Goal: Task Accomplishment & Management: Use online tool/utility

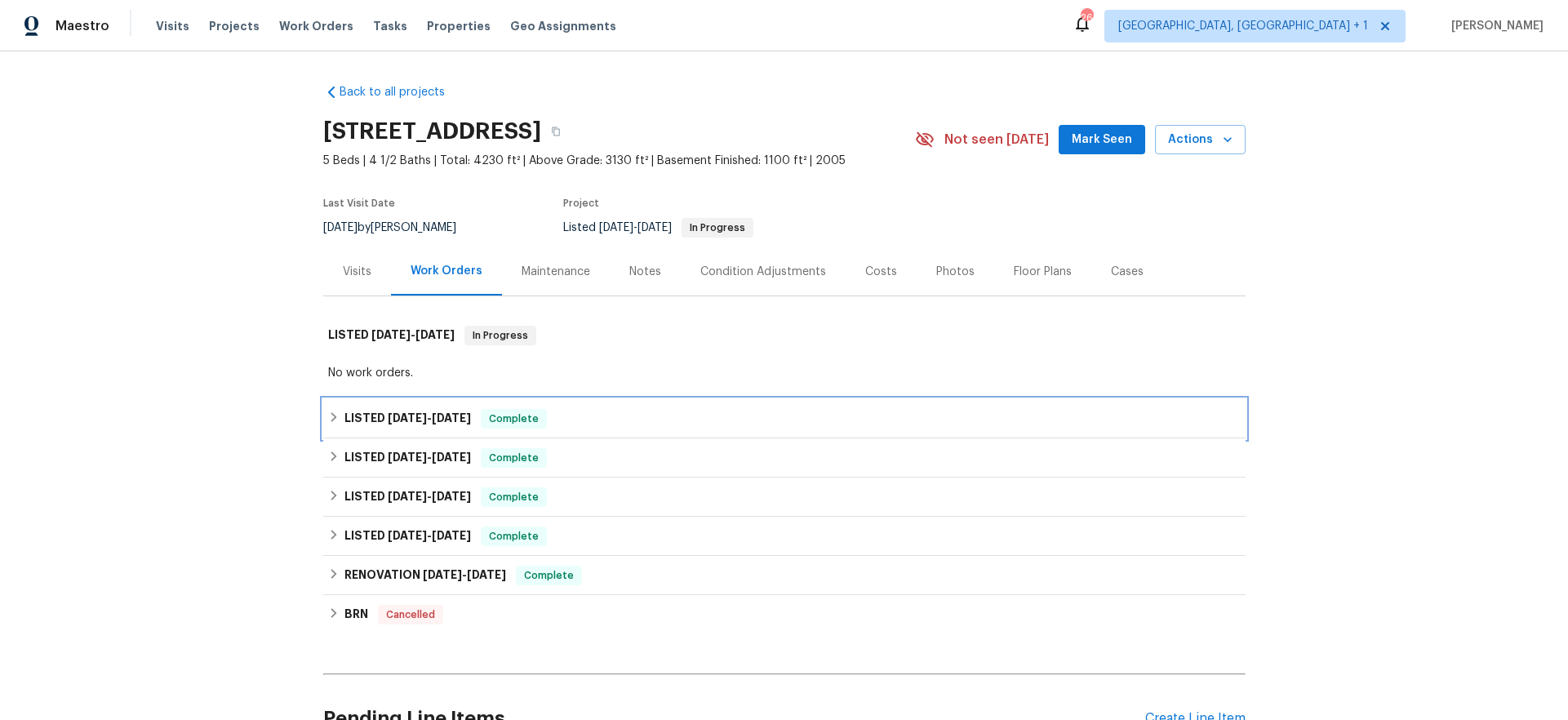
click at [417, 401] on div "LISTED [DATE] - [DATE] Complete" at bounding box center [784, 418] width 923 height 39
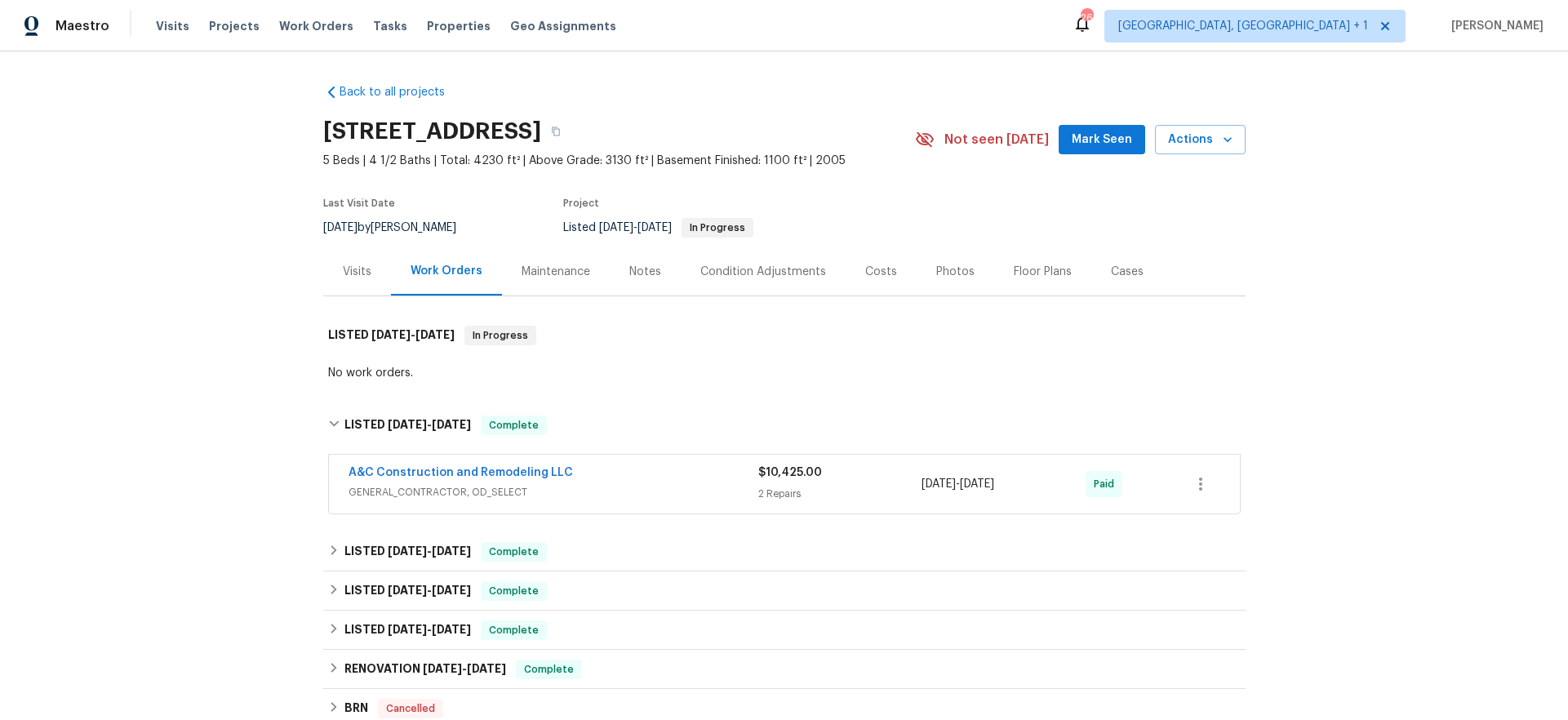
click at [608, 488] on span "GENERAL_CONTRACTOR, OD_SELECT" at bounding box center [553, 492] width 410 height 16
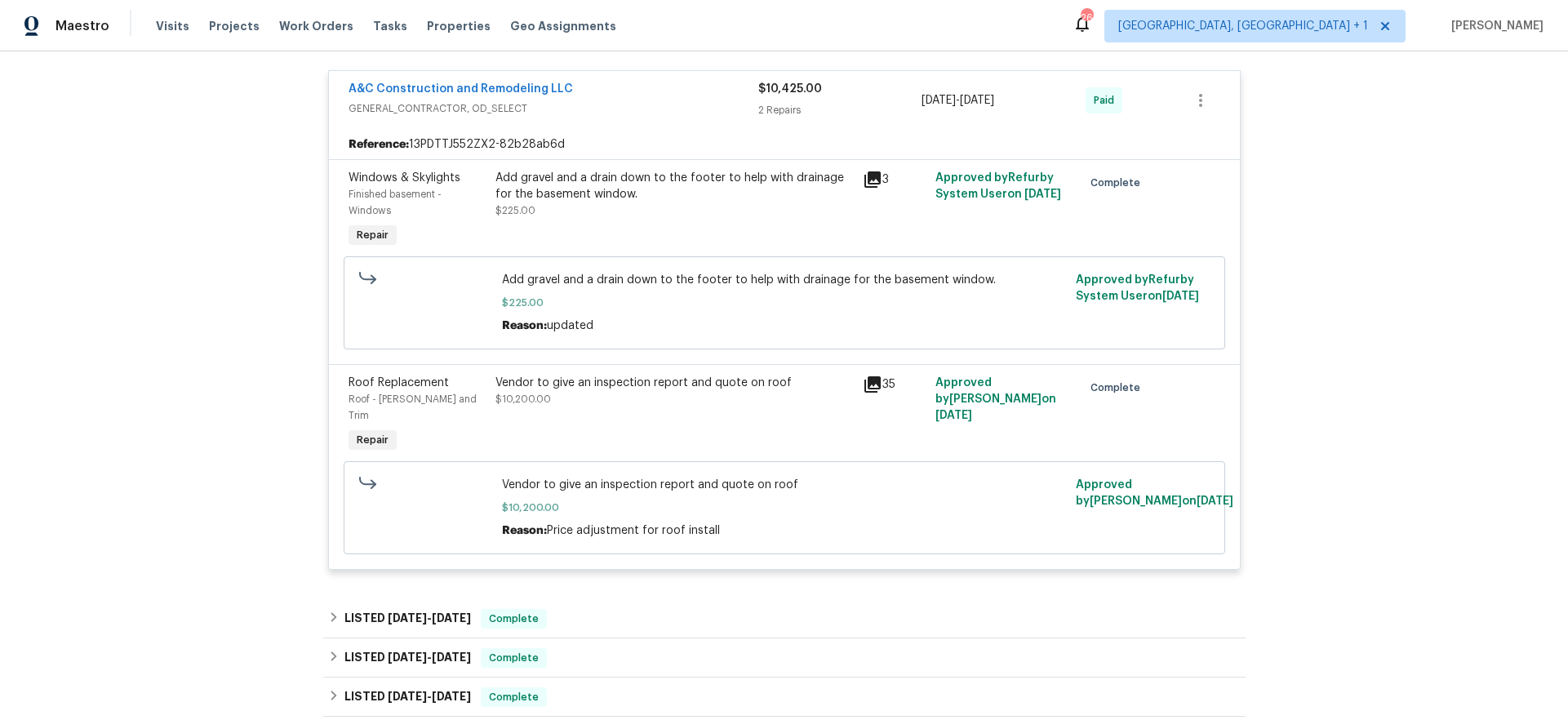
scroll to position [407, 0]
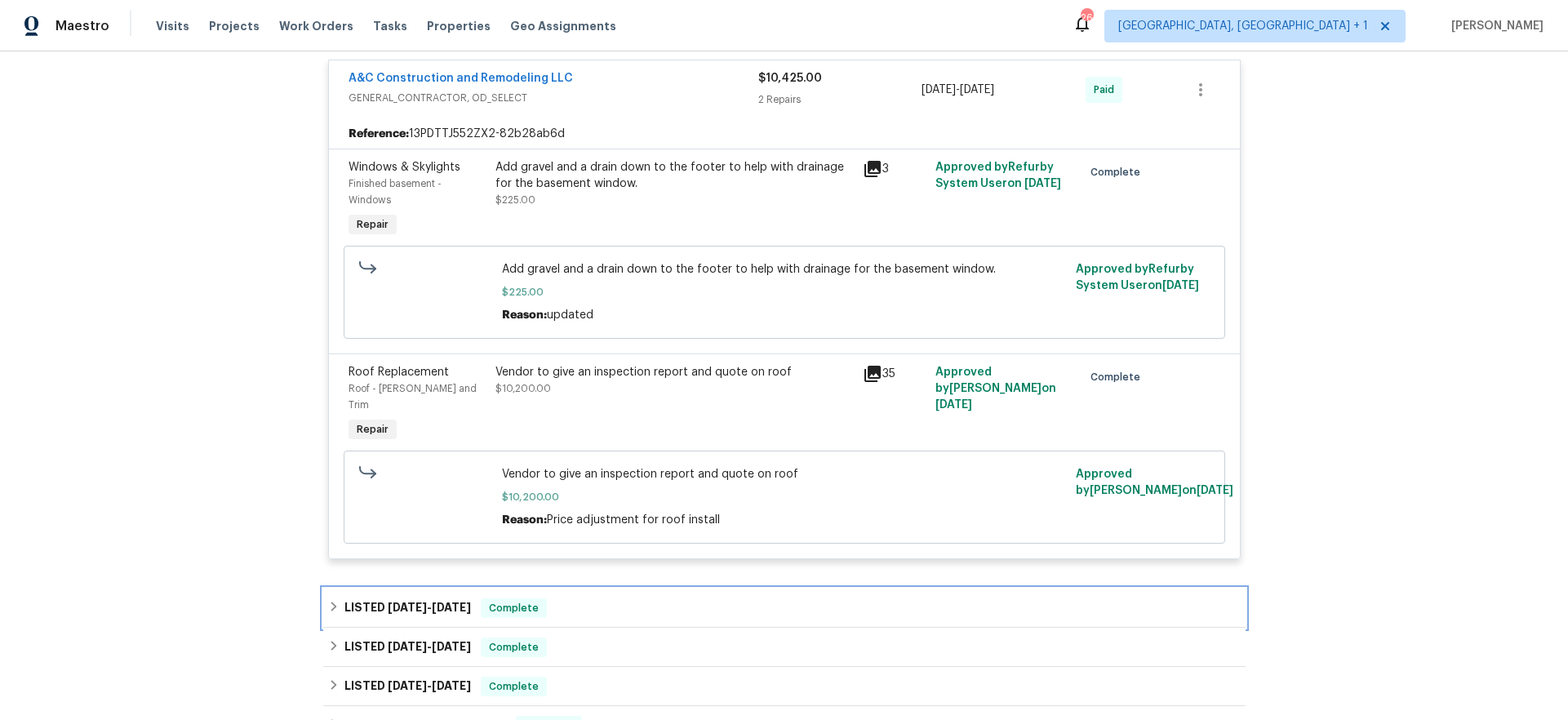
click at [530, 600] on span "Complete" at bounding box center [513, 608] width 63 height 16
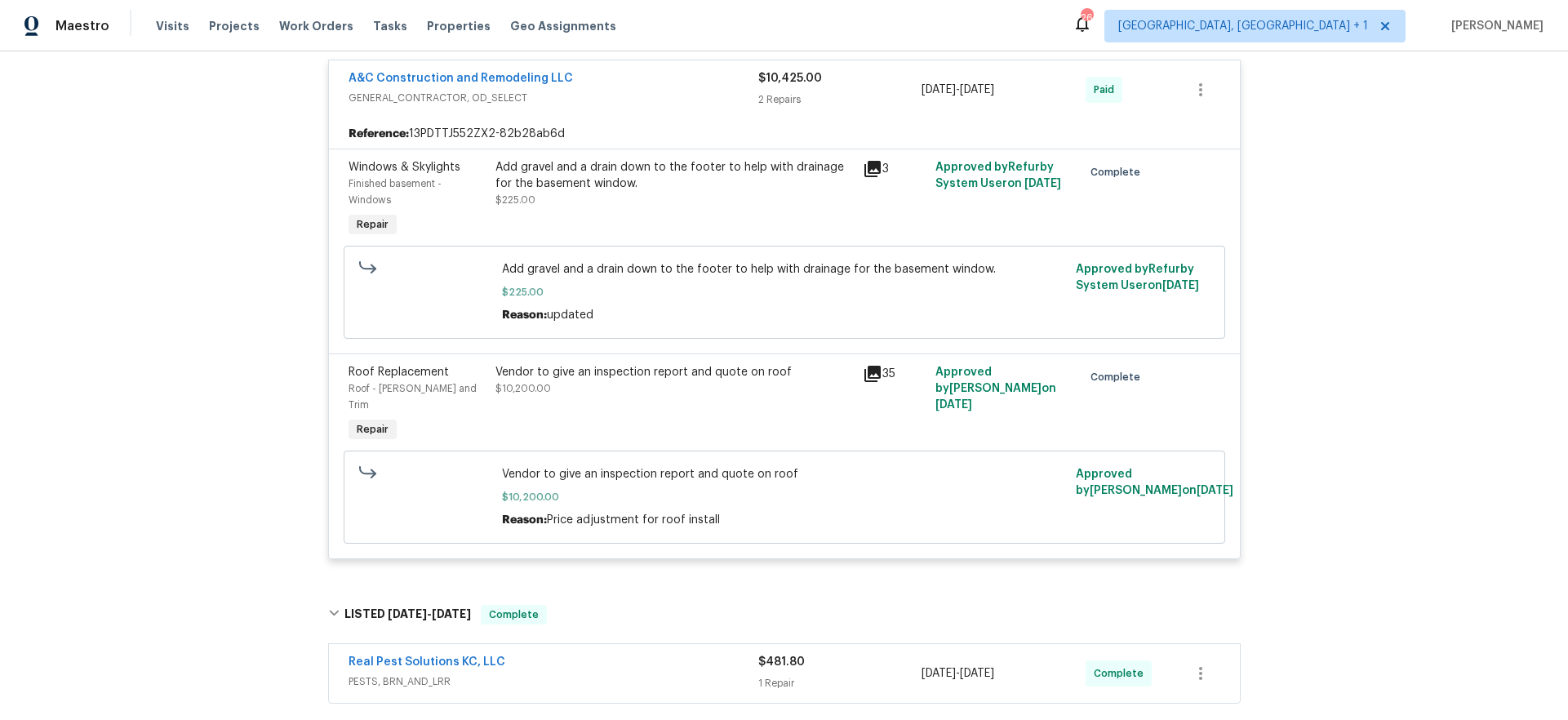
click at [558, 644] on div "Real Pest Solutions KC, LLC PESTS, BRN_AND_LRR $481.80 1 Repair [DATE] - [DATE]…" at bounding box center [784, 673] width 911 height 59
click at [381, 656] on link "Real Pest Solutions KC, LLC" at bounding box center [427, 661] width 157 height 11
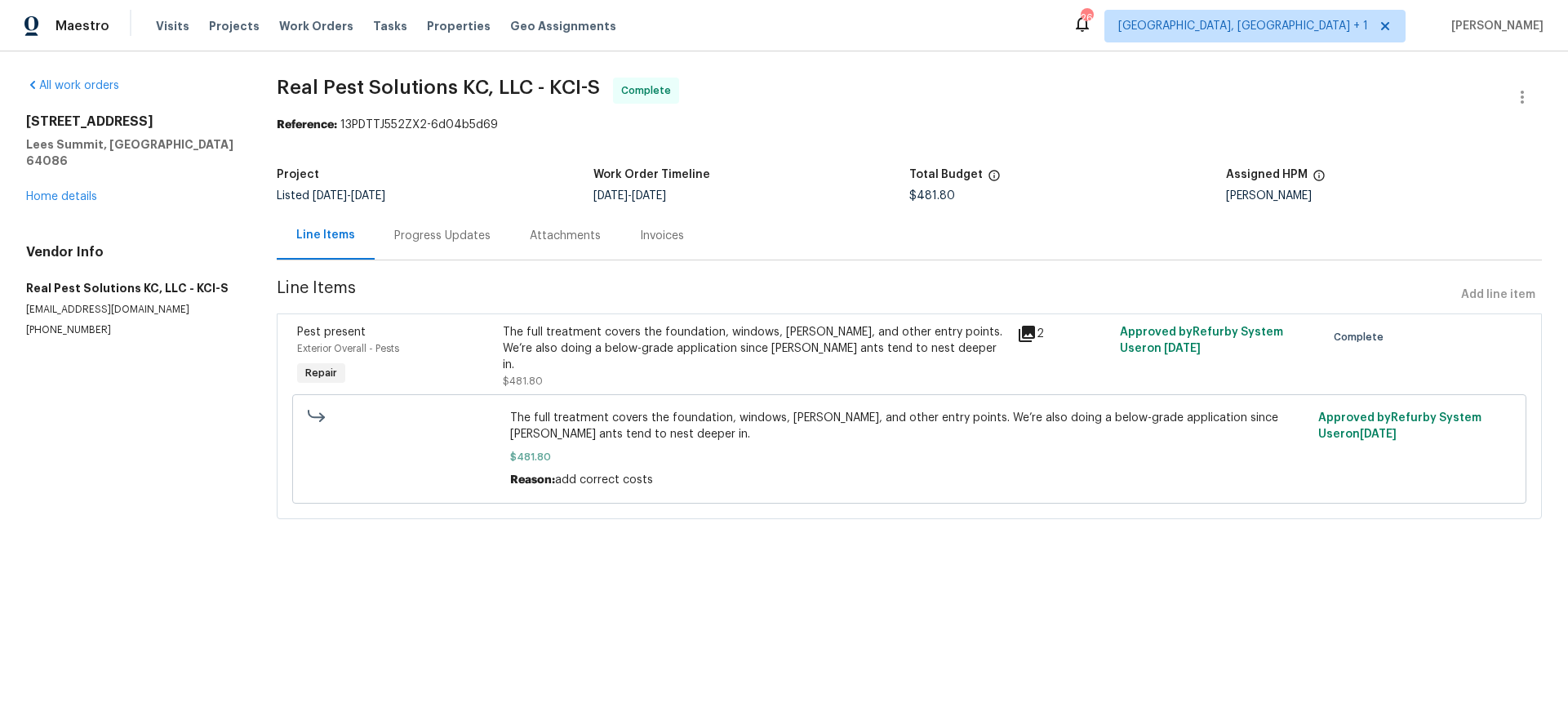
click at [665, 236] on div "Invoices" at bounding box center [661, 235] width 44 height 16
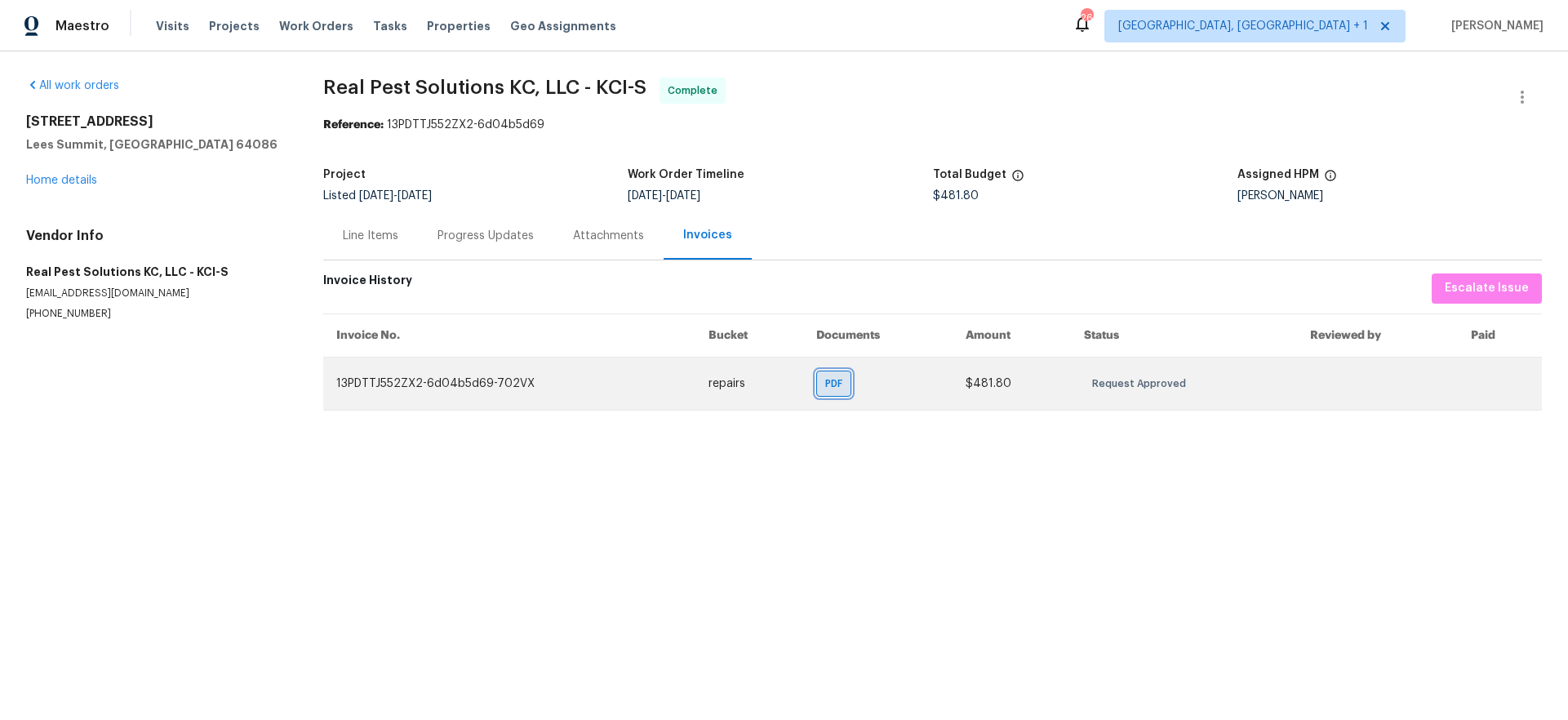
click at [821, 374] on div "PDF" at bounding box center [834, 383] width 35 height 26
